Goal: Obtain resource: Obtain resource

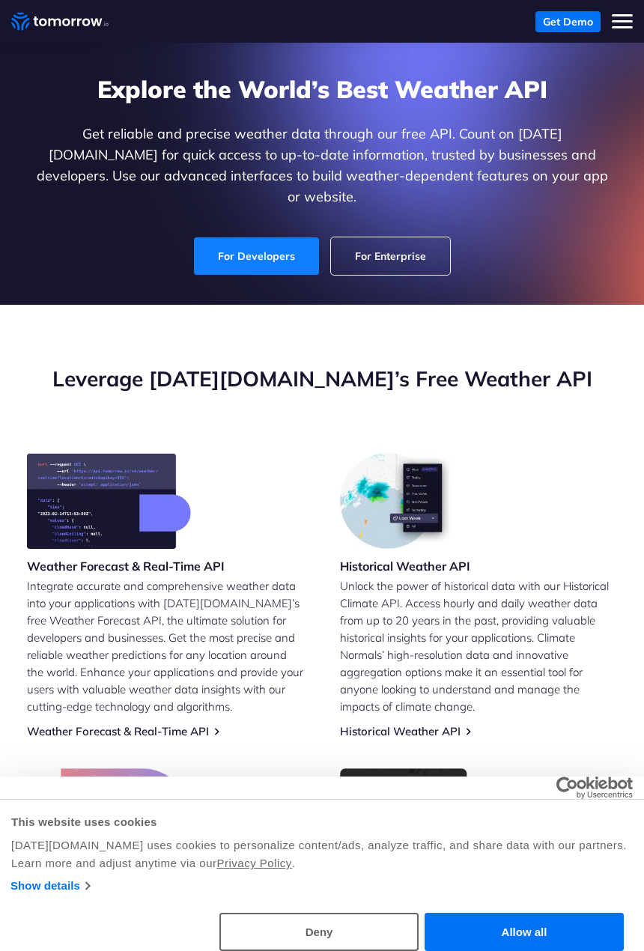
drag, startPoint x: 0, startPoint y: 0, endPoint x: 267, endPoint y: 237, distance: 357.1
click at [267, 237] on link "For Developers" at bounding box center [257, 256] width 130 height 39
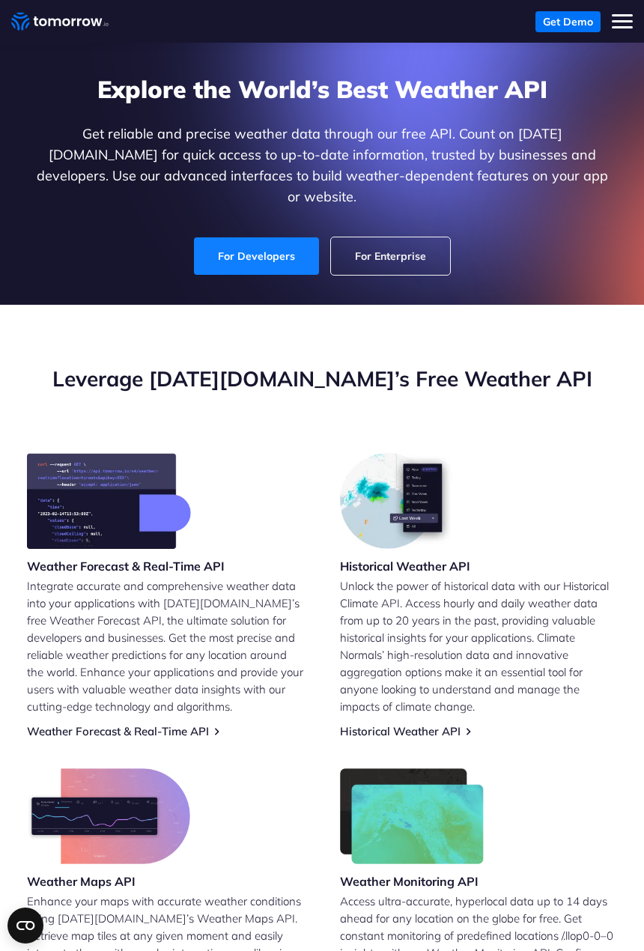
click at [283, 237] on link "For Developers" at bounding box center [256, 255] width 125 height 37
click at [292, 243] on link "For Developers" at bounding box center [256, 255] width 125 height 37
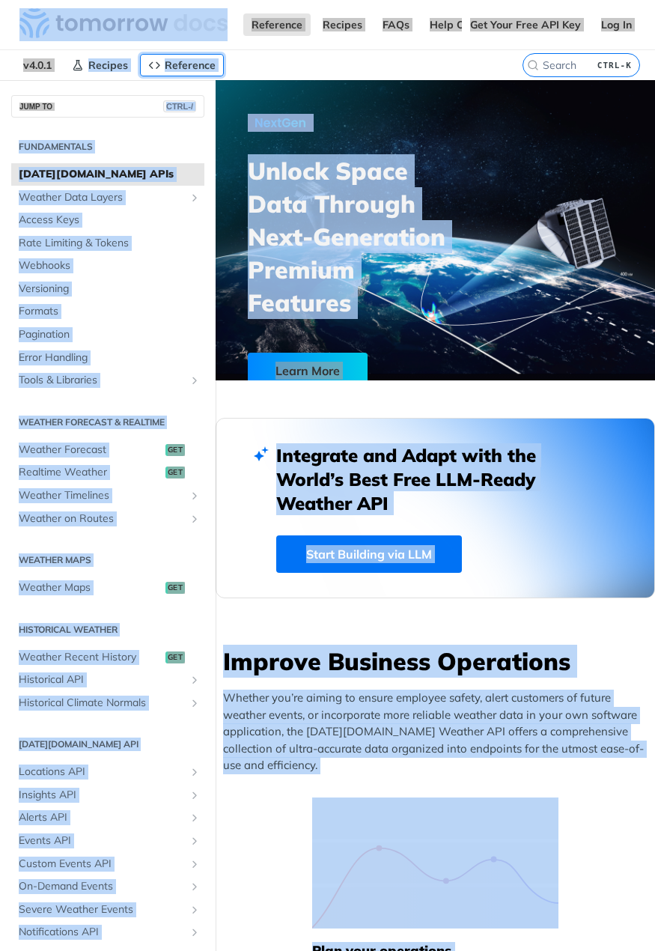
click at [193, 64] on span "Reference" at bounding box center [190, 64] width 51 height 13
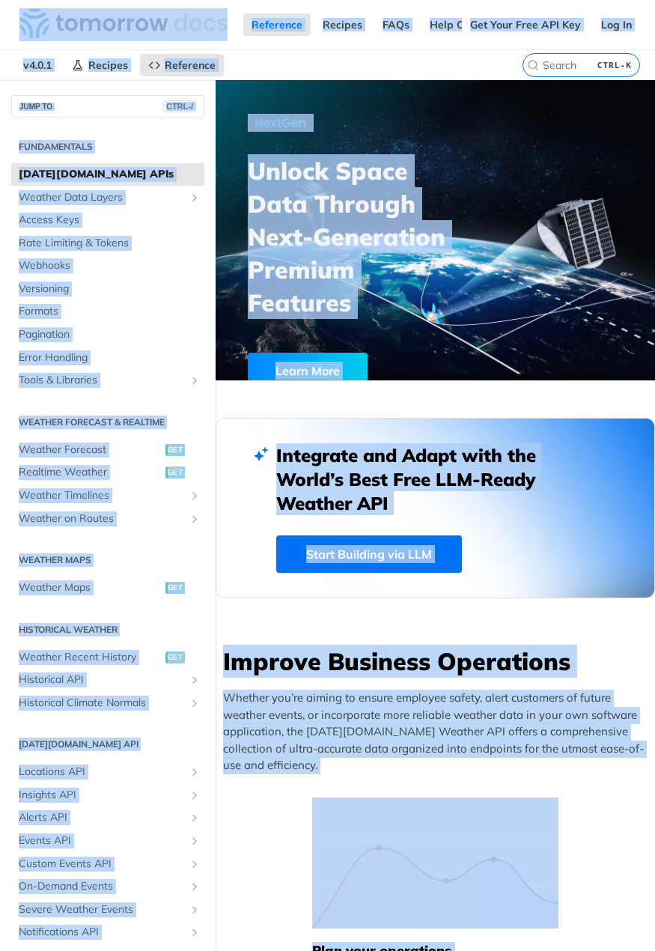
click at [250, 64] on nav "v4.0.1 Recipes Reference" at bounding box center [261, 65] width 523 height 30
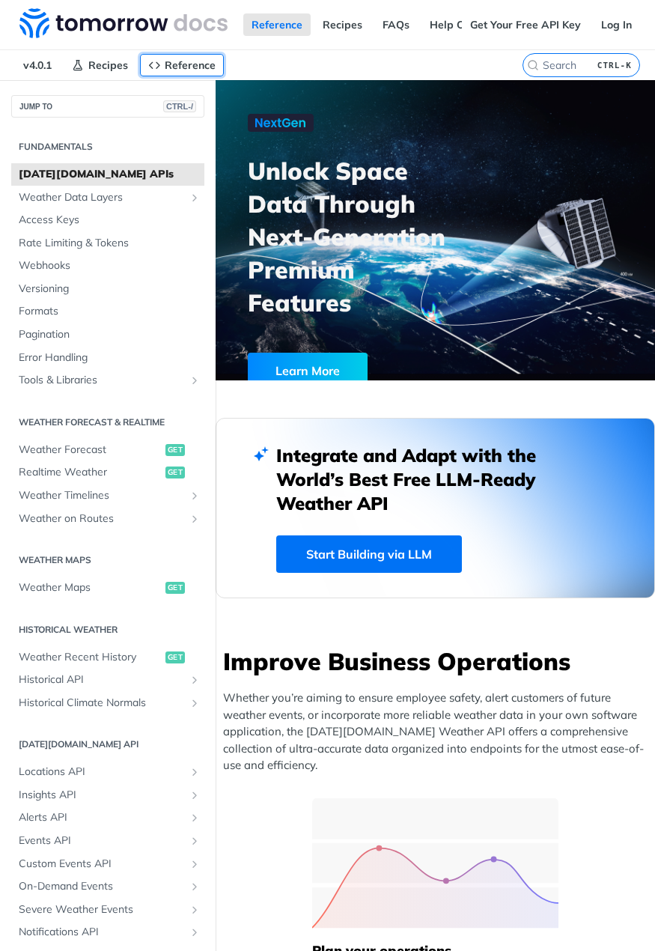
click at [195, 62] on span "Reference" at bounding box center [190, 64] width 51 height 13
click at [292, 65] on nav "v4.0.1 Recipes Reference" at bounding box center [261, 65] width 523 height 30
click at [509, 21] on link "Get Your Free API Key" at bounding box center [525, 24] width 127 height 22
click at [464, 22] on link "Get Your Free API Key" at bounding box center [525, 24] width 127 height 22
click at [434, 11] on div "Reference Recipes FAQs Help Center Blog API Status" at bounding box center [231, 24] width 462 height 49
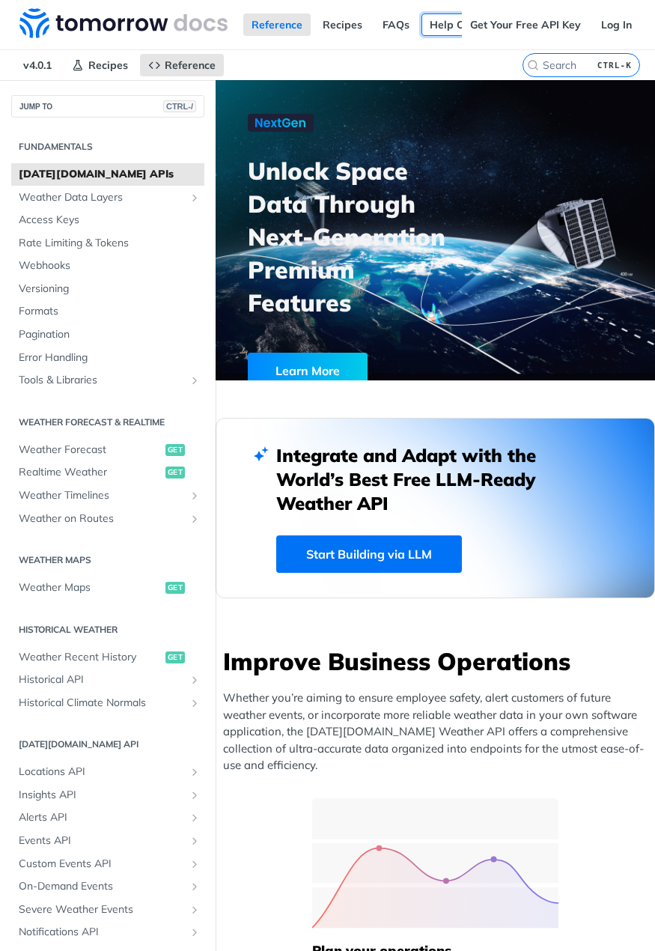
click at [431, 19] on link "Help Center" at bounding box center [460, 24] width 77 height 22
click at [497, 25] on link "Get Your Free API Key" at bounding box center [525, 24] width 127 height 22
click at [597, 25] on link "Log In" at bounding box center [616, 24] width 47 height 22
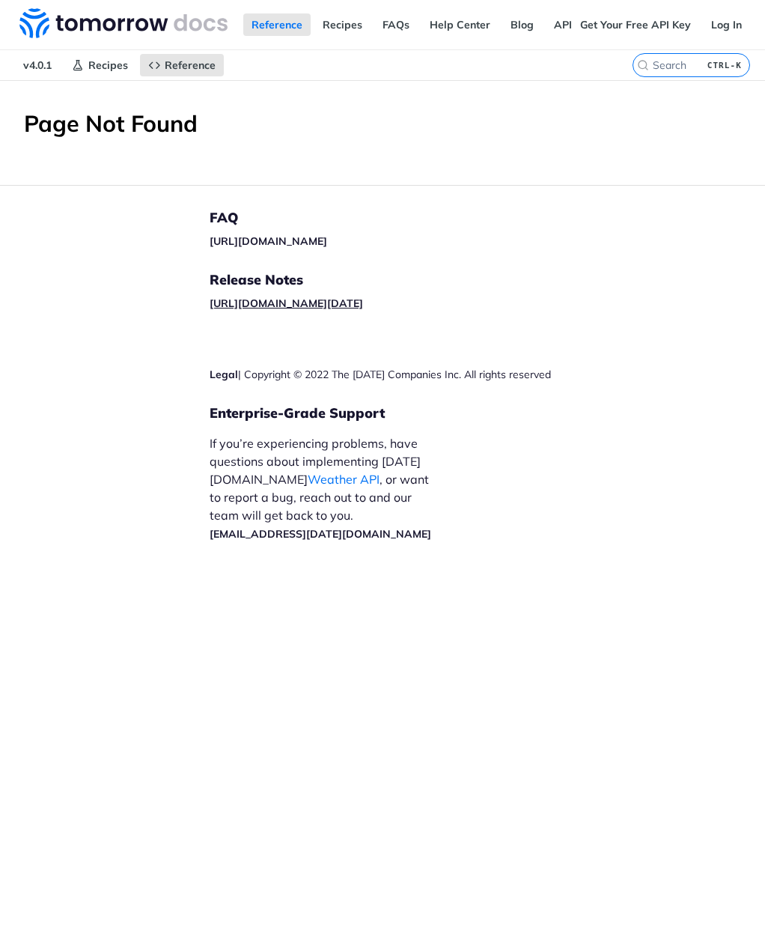
click at [339, 303] on link "[URL][DOMAIN_NAME][DATE]" at bounding box center [287, 303] width 154 height 13
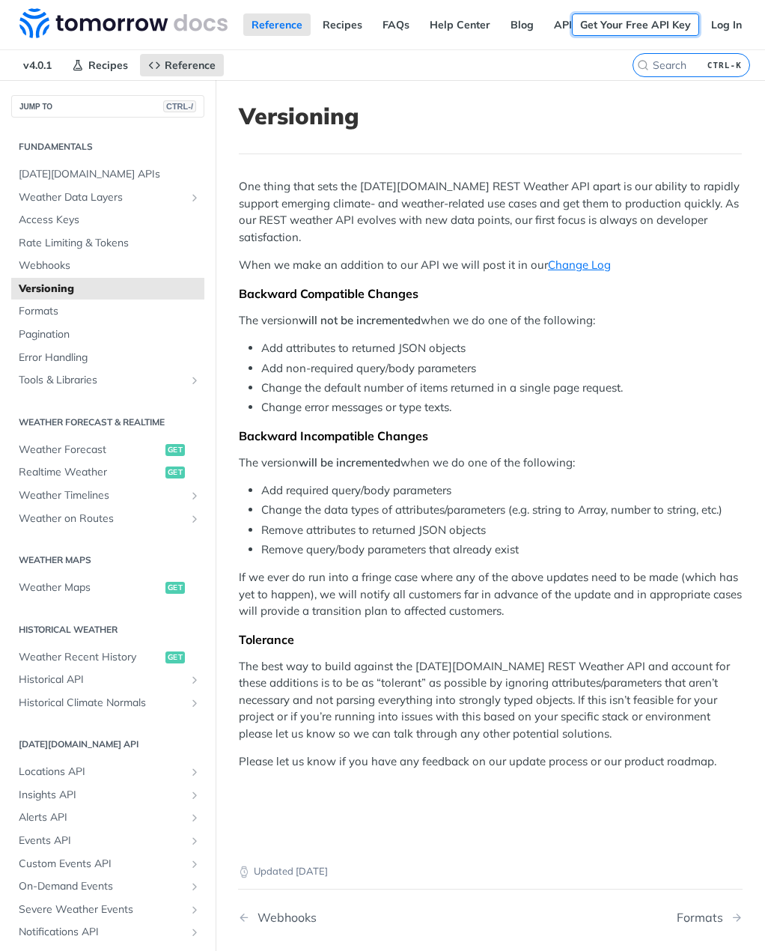
click at [607, 28] on link "Get Your Free API Key" at bounding box center [635, 24] width 127 height 22
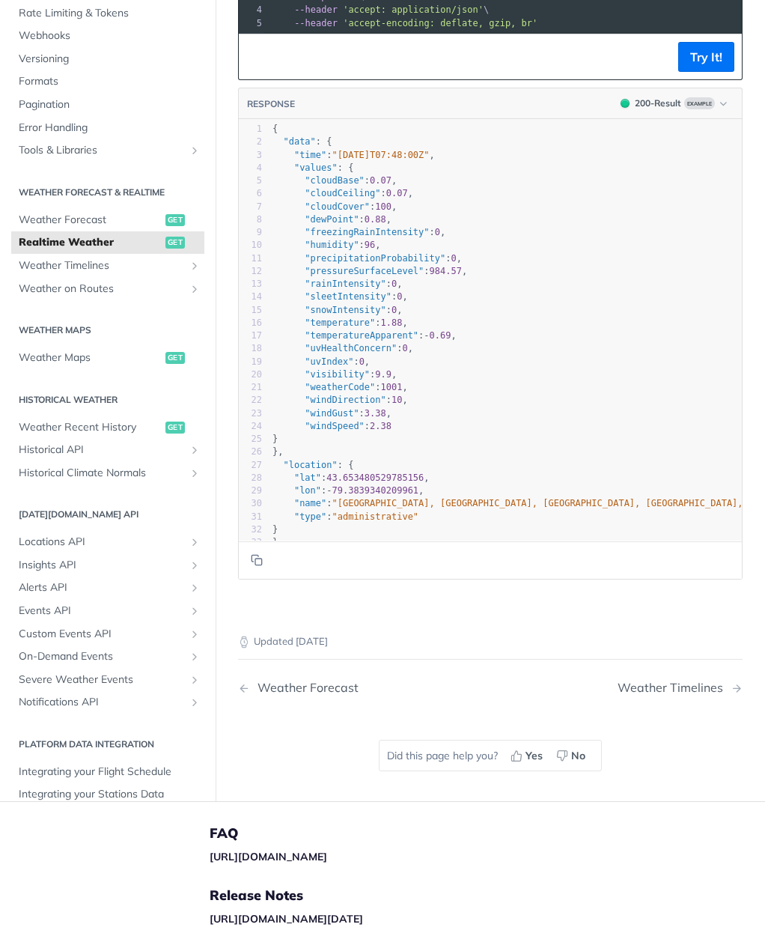
scroll to position [1365, 0]
